Goal: Transaction & Acquisition: Obtain resource

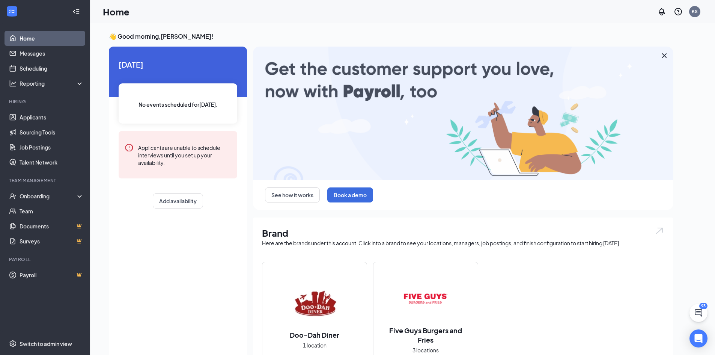
click at [429, 310] on img at bounding box center [426, 298] width 48 height 48
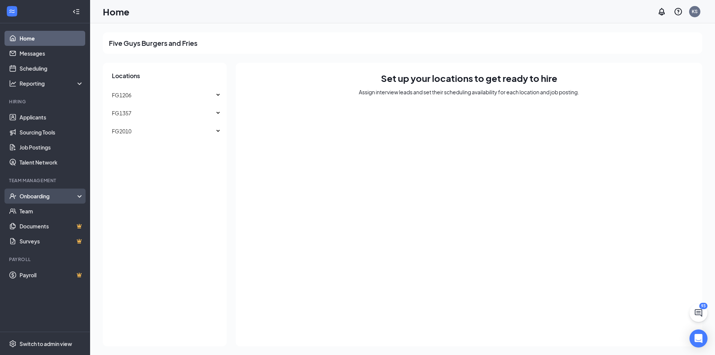
click at [39, 196] on div "Onboarding" at bounding box center [49, 196] width 58 height 8
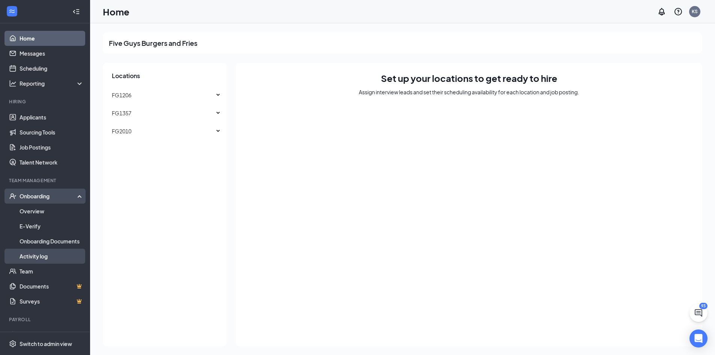
click at [39, 255] on link "Activity log" at bounding box center [52, 256] width 64 height 15
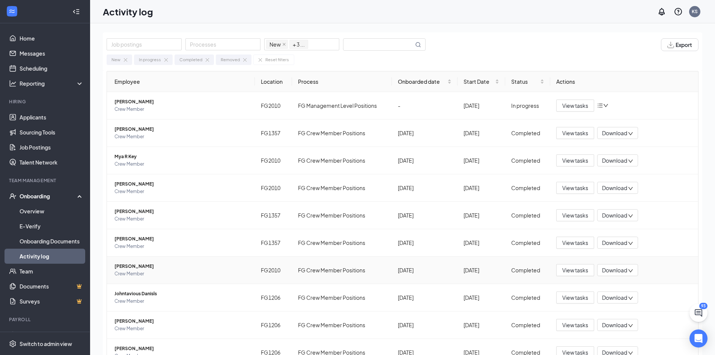
click at [135, 266] on span "[PERSON_NAME]" at bounding box center [182, 266] width 134 height 8
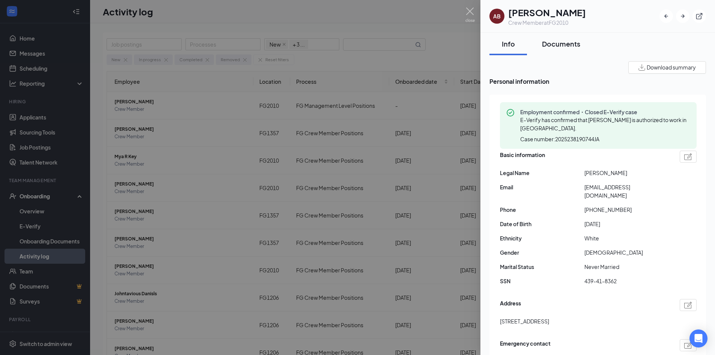
click at [554, 43] on div "Documents" at bounding box center [561, 43] width 38 height 9
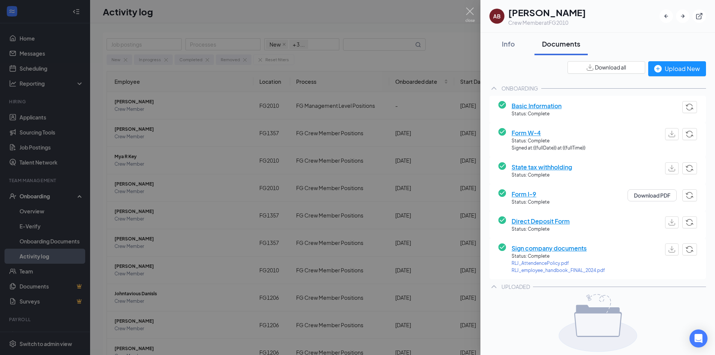
click at [601, 67] on span "Download all" at bounding box center [610, 67] width 31 height 8
click at [509, 44] on div "Info" at bounding box center [508, 43] width 23 height 9
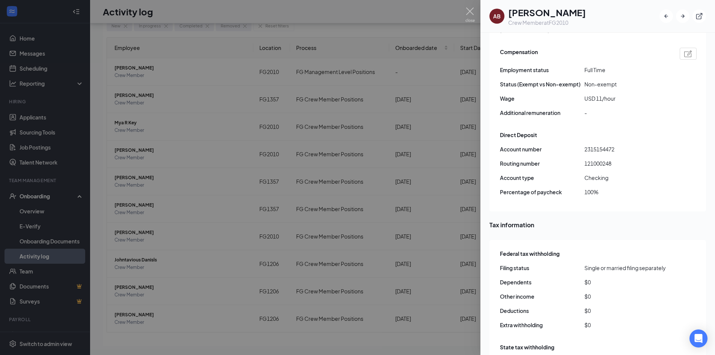
scroll to position [518, 0]
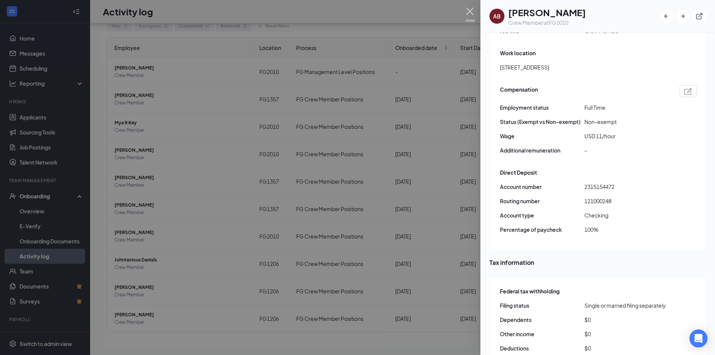
click at [469, 10] on img at bounding box center [470, 15] width 9 height 15
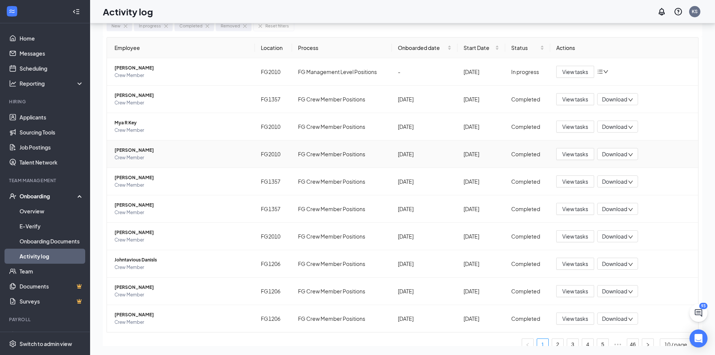
click at [140, 150] on span "[PERSON_NAME]" at bounding box center [182, 150] width 134 height 8
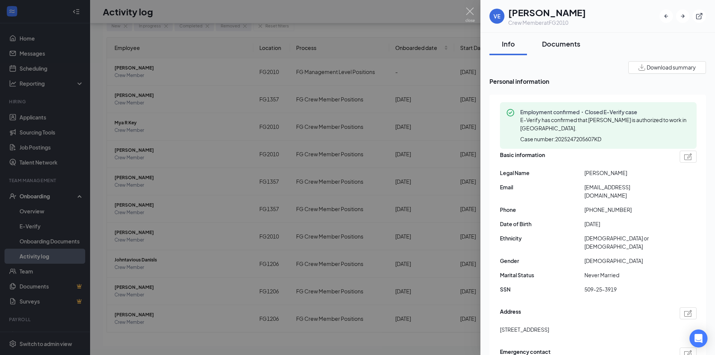
click at [561, 42] on div "Documents" at bounding box center [561, 43] width 38 height 9
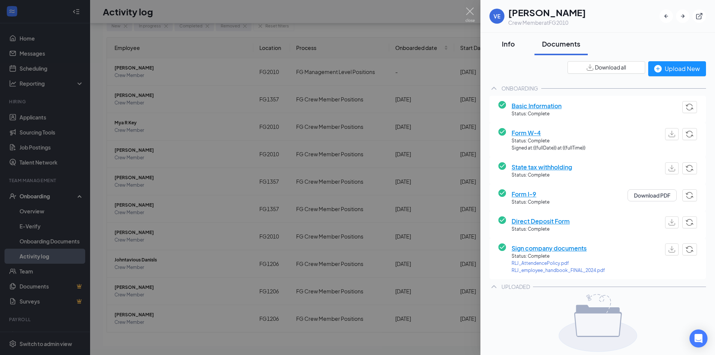
click at [508, 43] on div "Info" at bounding box center [508, 43] width 23 height 9
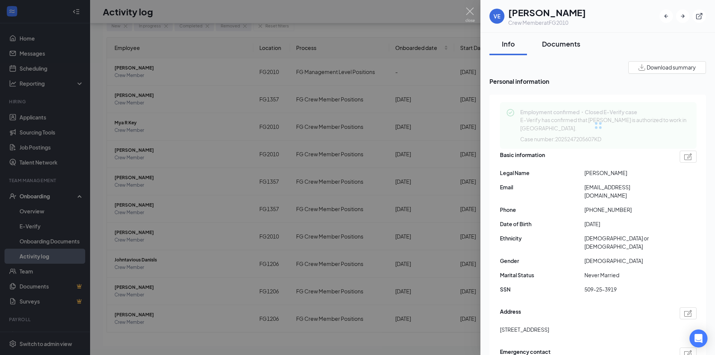
click at [552, 44] on div "Documents" at bounding box center [561, 43] width 38 height 9
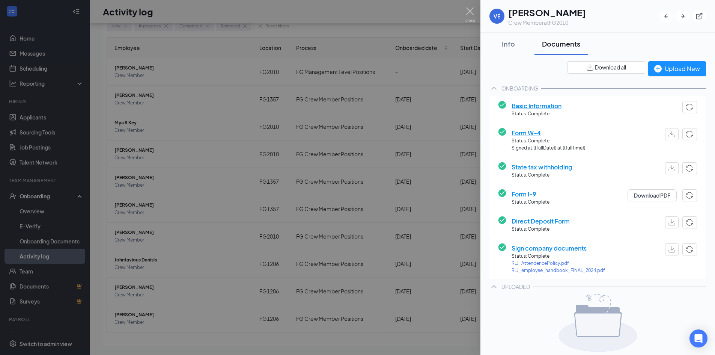
click at [606, 68] on span "Download all" at bounding box center [610, 67] width 31 height 8
click at [469, 9] on img at bounding box center [470, 15] width 9 height 15
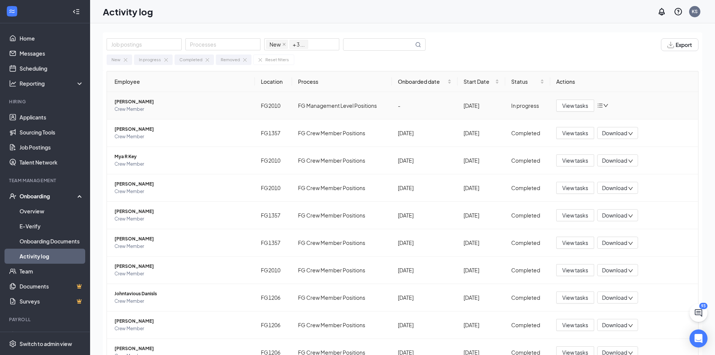
click at [144, 102] on span "[PERSON_NAME]" at bounding box center [182, 102] width 134 height 8
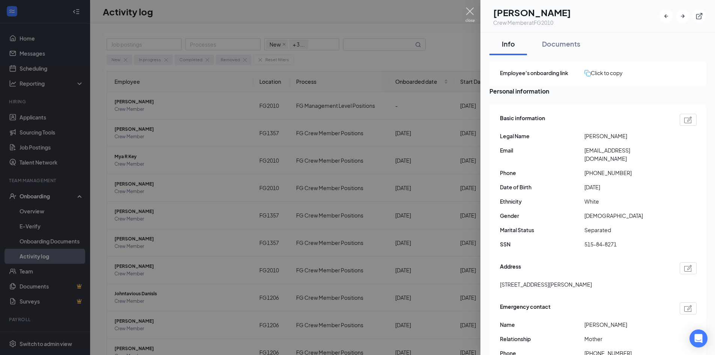
click at [469, 9] on img at bounding box center [470, 15] width 9 height 15
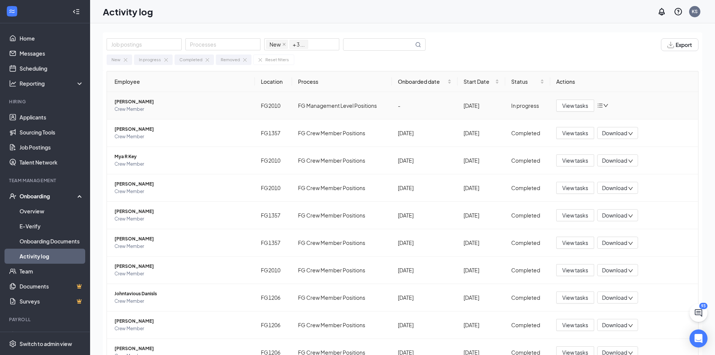
click at [163, 102] on span "[PERSON_NAME]" at bounding box center [182, 102] width 134 height 8
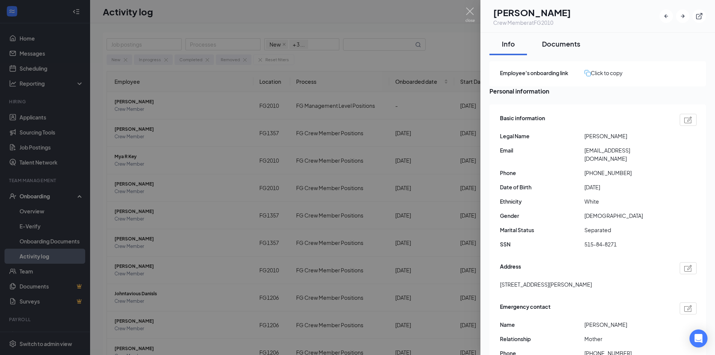
click at [561, 44] on div "Documents" at bounding box center [561, 43] width 38 height 9
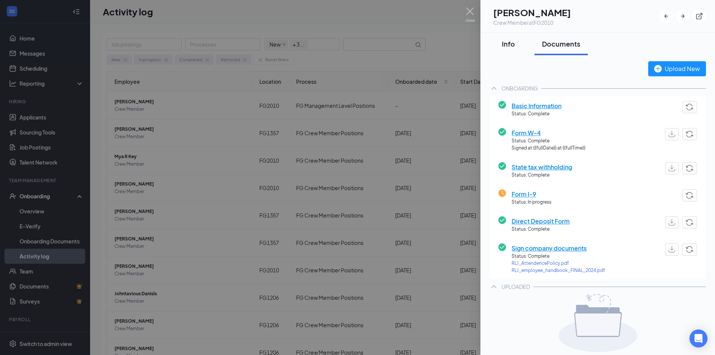
click at [506, 44] on div "Info" at bounding box center [508, 43] width 23 height 9
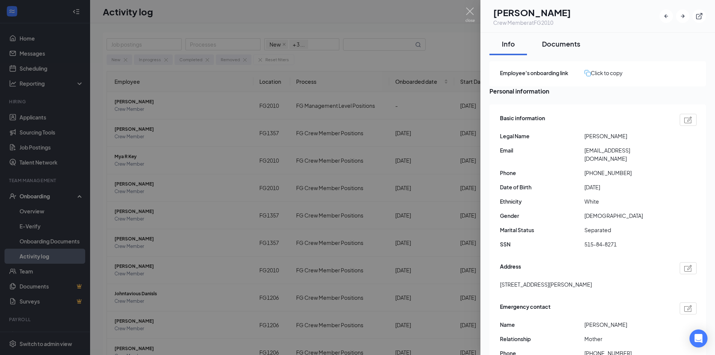
click at [559, 44] on div "Documents" at bounding box center [561, 43] width 38 height 9
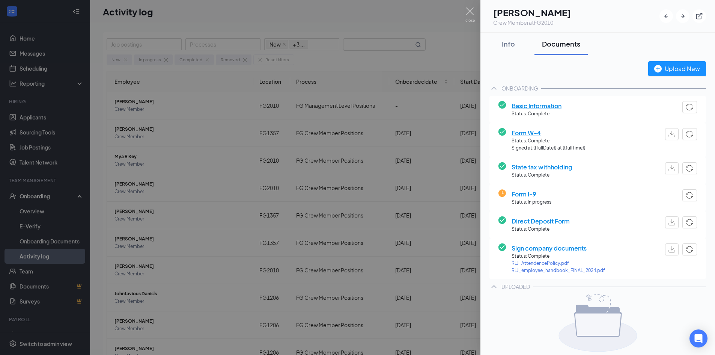
click at [544, 222] on span "Direct Deposit Form" at bounding box center [541, 220] width 58 height 9
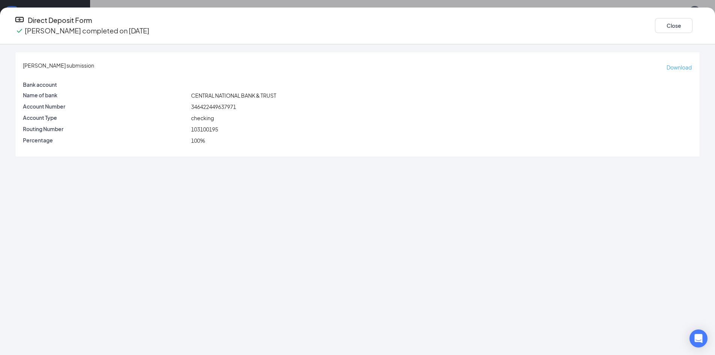
click at [667, 63] on p "Download" at bounding box center [679, 67] width 25 height 8
click at [655, 22] on button "Close" at bounding box center [674, 25] width 38 height 15
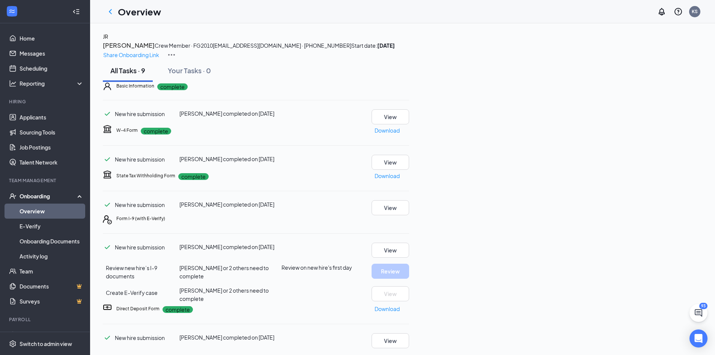
click at [141, 12] on h1 "Overview" at bounding box center [139, 11] width 43 height 13
click at [109, 12] on icon "ChevronLeft" at bounding box center [110, 11] width 9 height 9
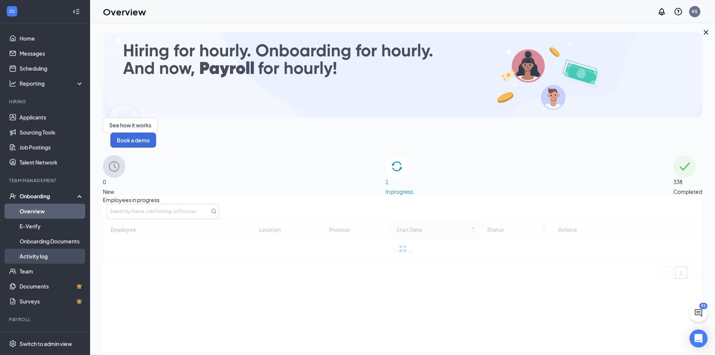
click at [30, 254] on link "Activity log" at bounding box center [52, 256] width 64 height 15
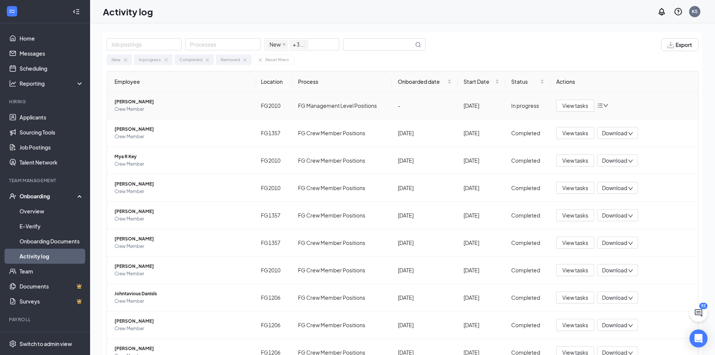
click at [134, 102] on span "[PERSON_NAME]" at bounding box center [182, 102] width 134 height 8
